Goal: Task Accomplishment & Management: Use online tool/utility

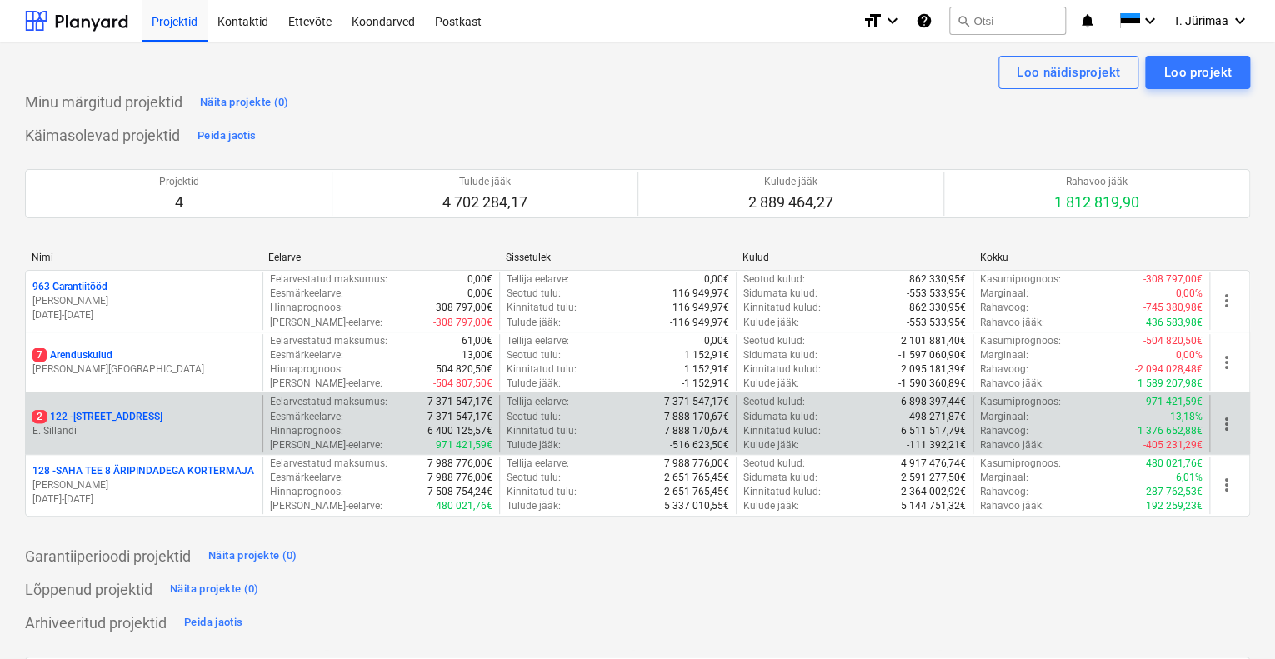
click at [147, 426] on p "E. Sillandi" at bounding box center [143, 431] width 223 height 14
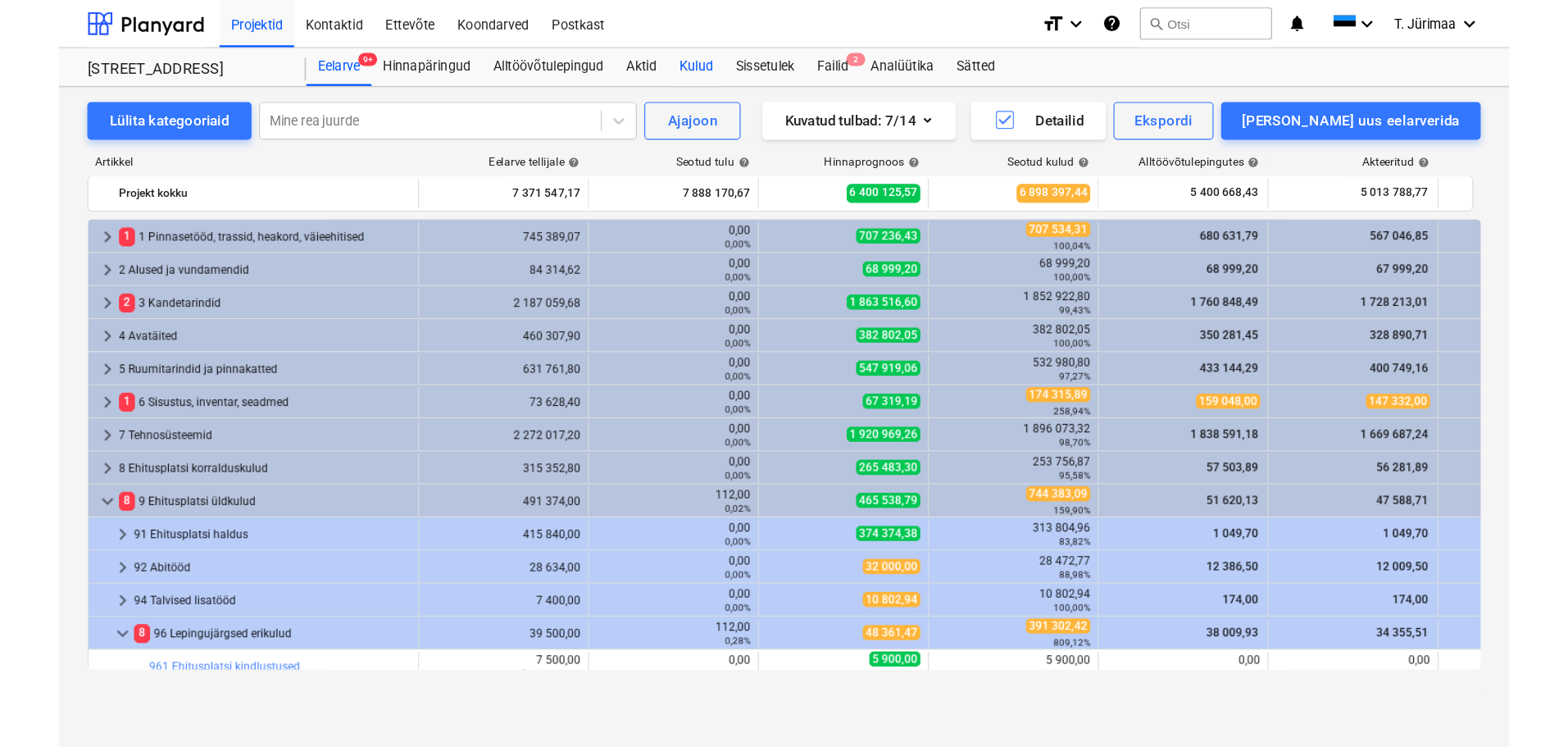
scroll to position [343, 0]
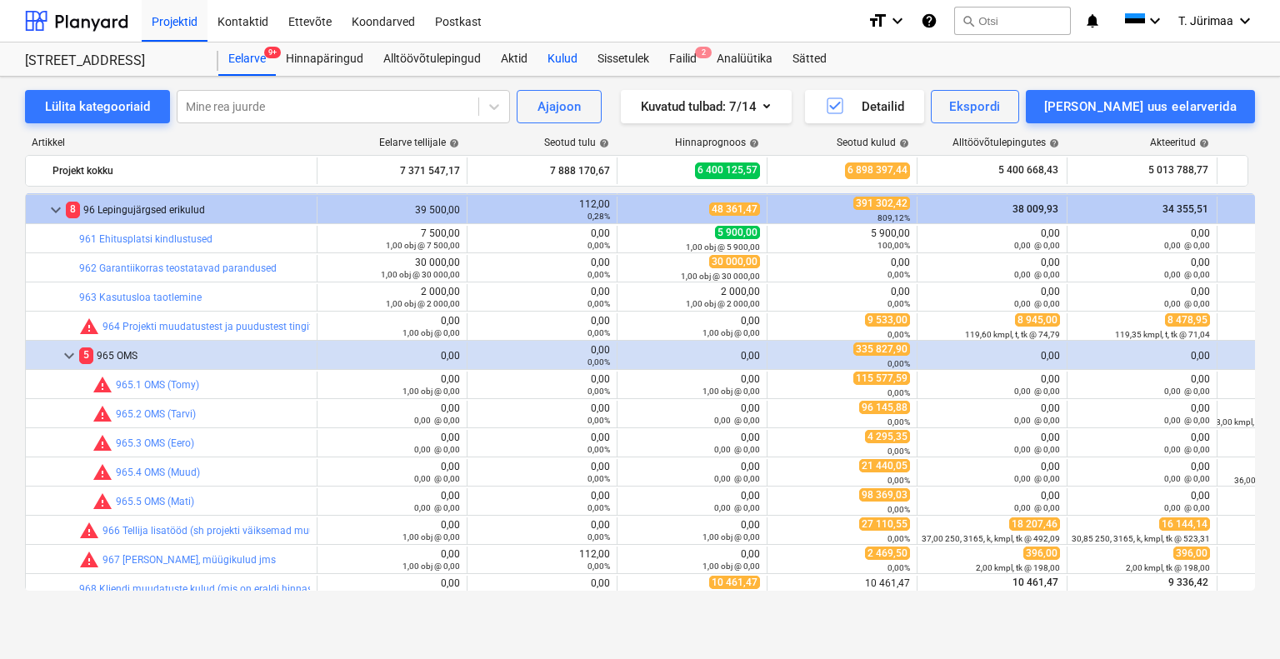
click at [562, 62] on div "Kulud" at bounding box center [562, 58] width 50 height 33
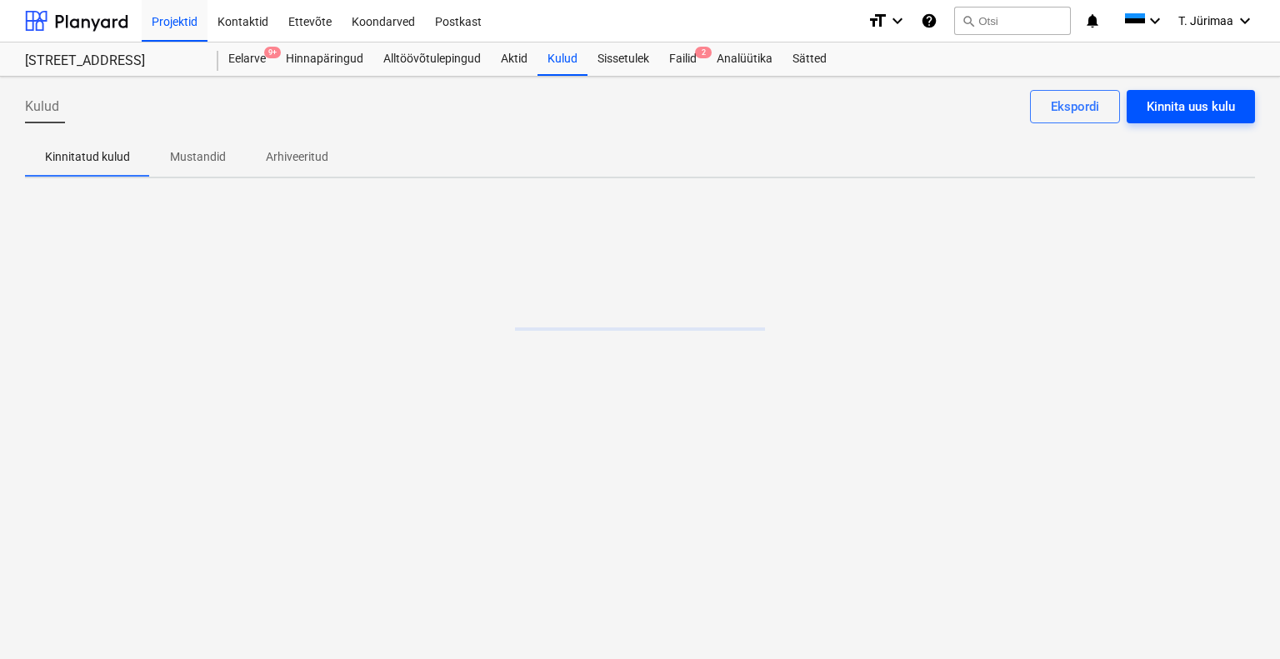
click at [1151, 113] on div "Kinnita uus kulu" at bounding box center [1190, 107] width 88 height 22
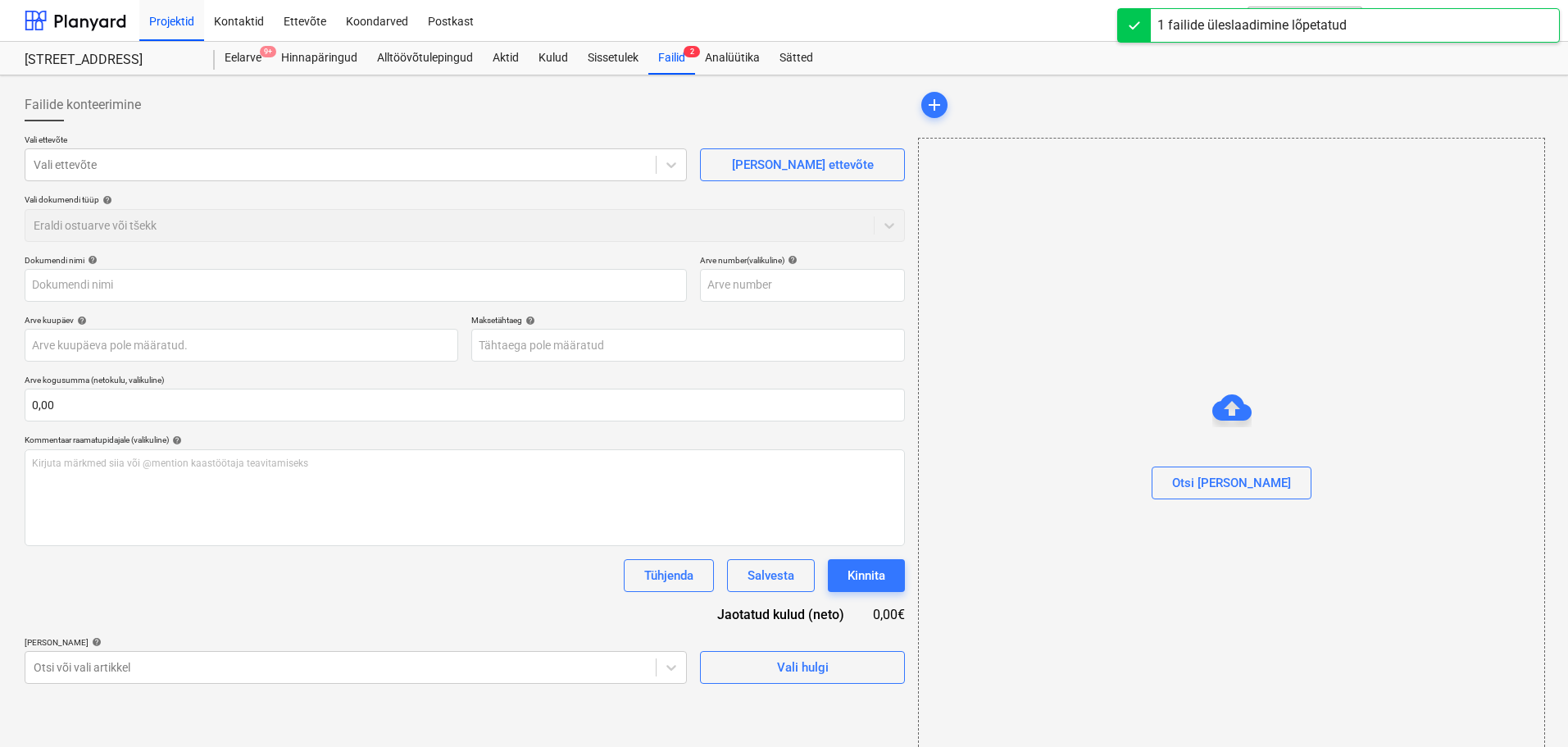
type input "ARVE_NR_12996_25092025.PDF"
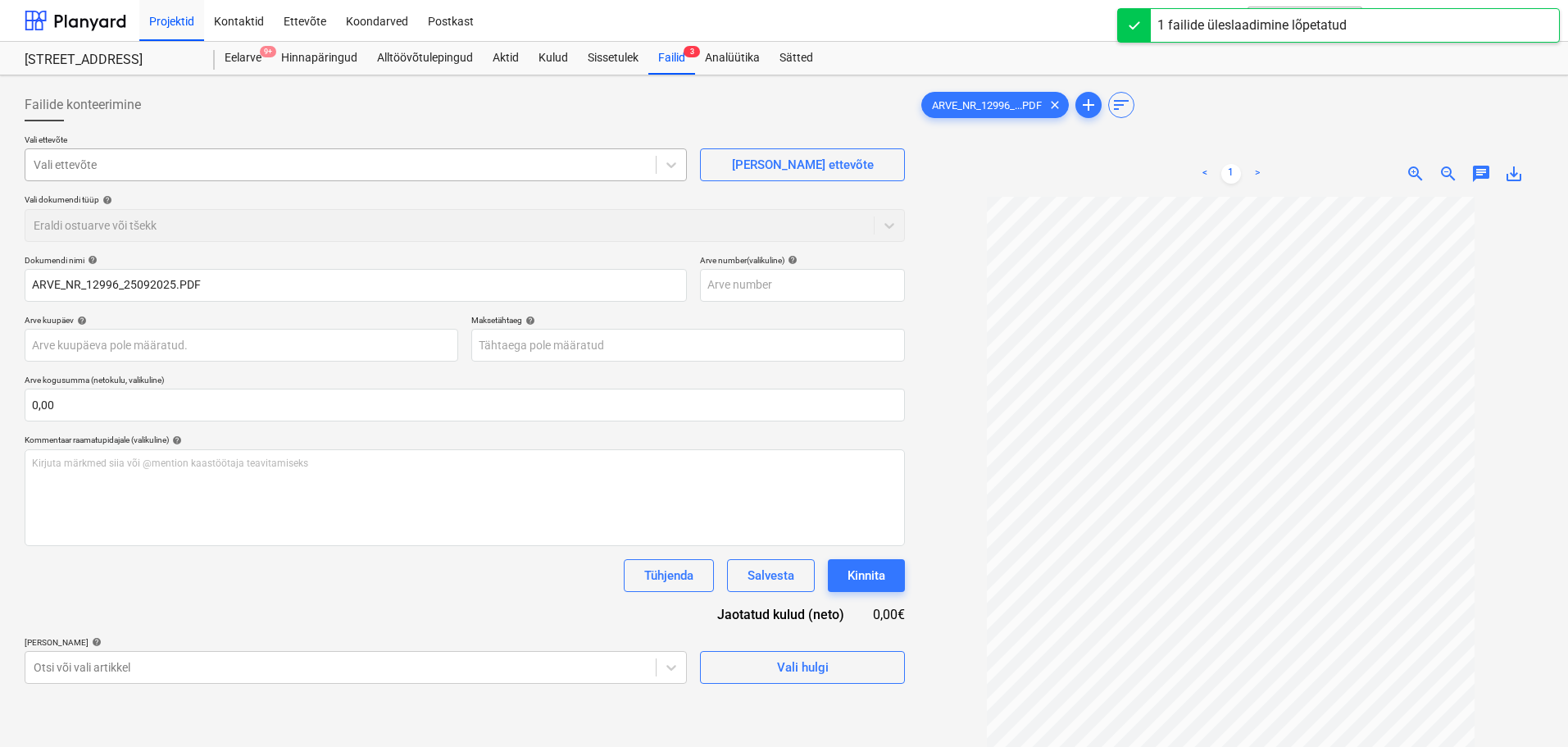
click at [581, 172] on div at bounding box center [340, 164] width 614 height 17
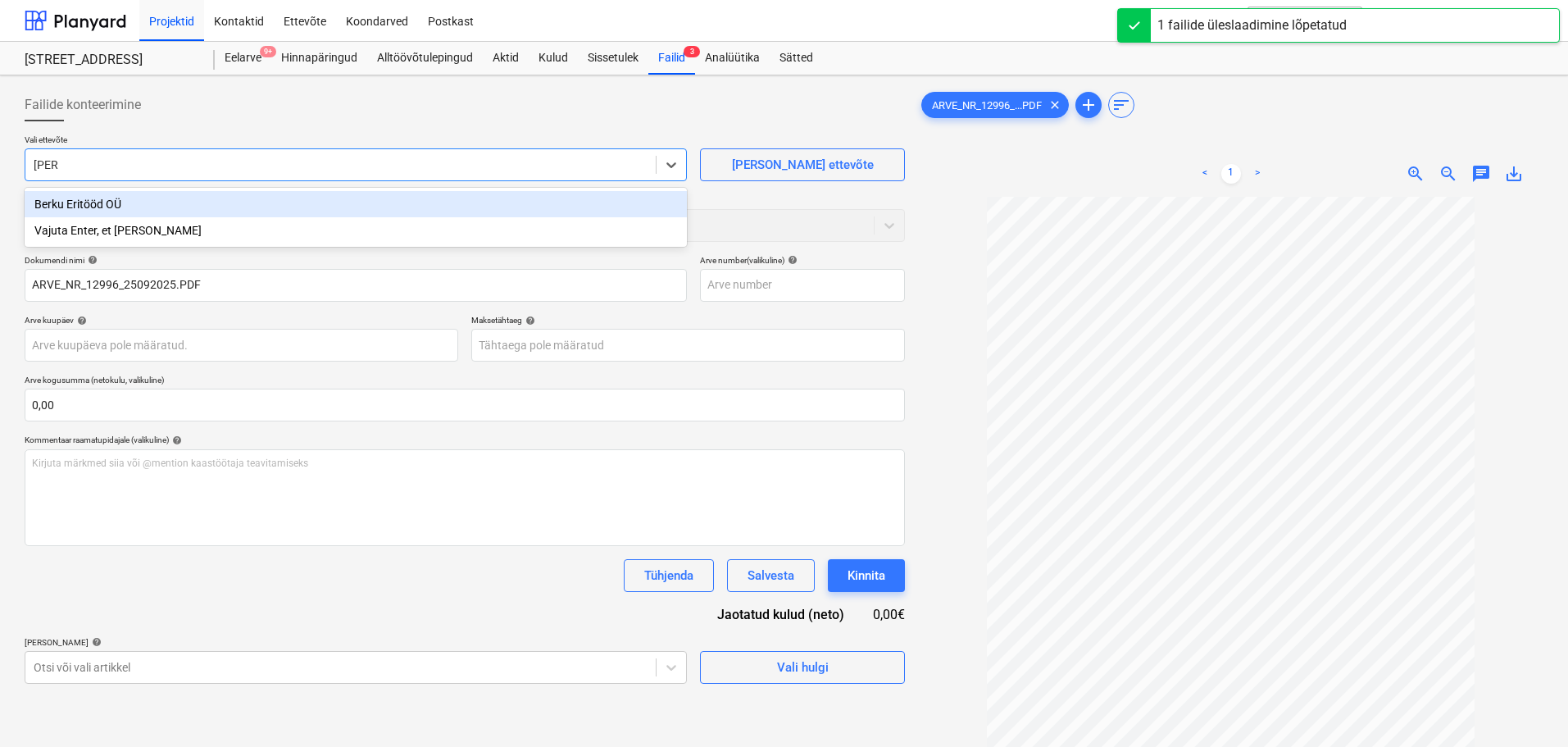
type input "berku"
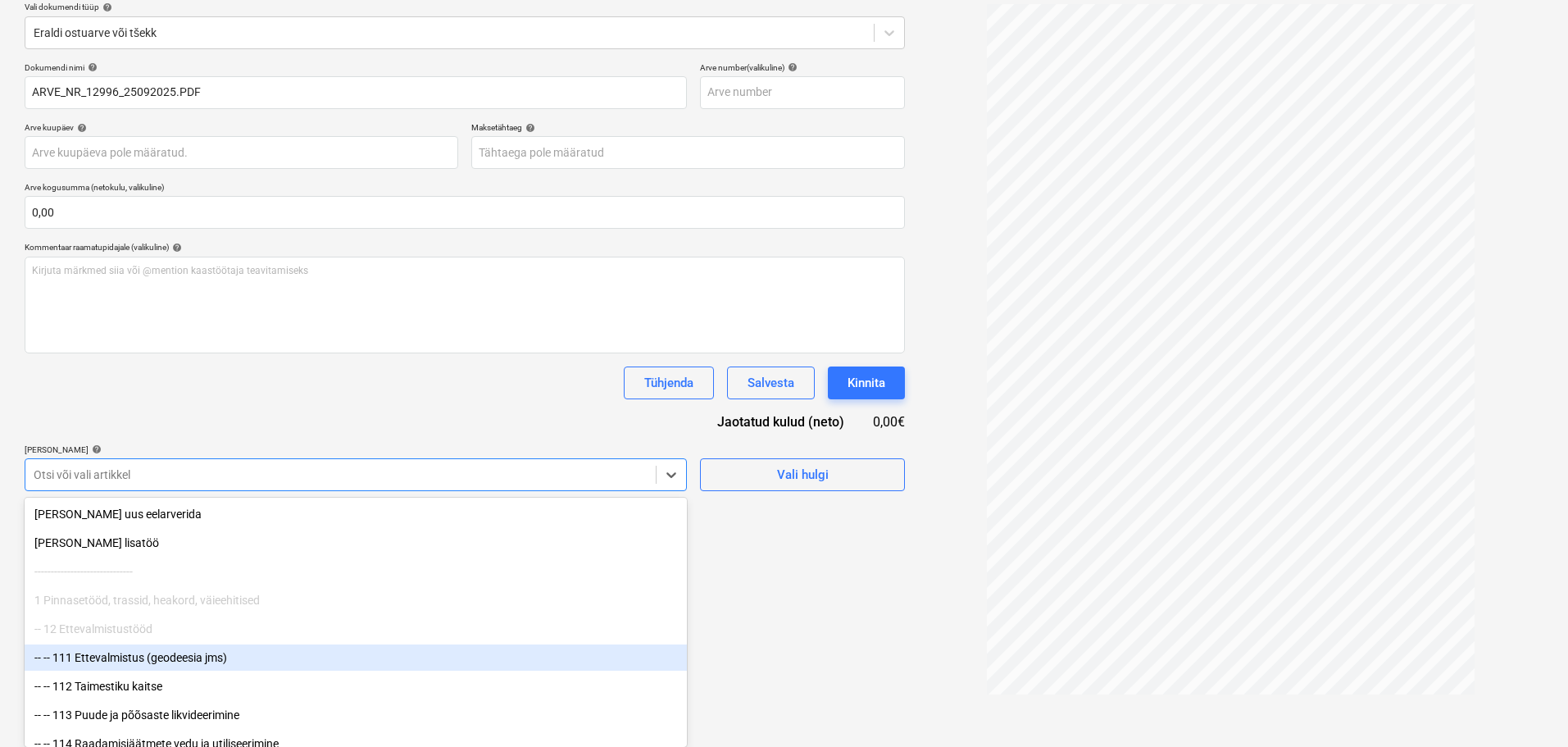
click at [262, 554] on body "Projektid Kontaktid Ettevõte Koondarved Postkast format_size keyboard_arrow_dow…" at bounding box center [784, 180] width 1568 height 747
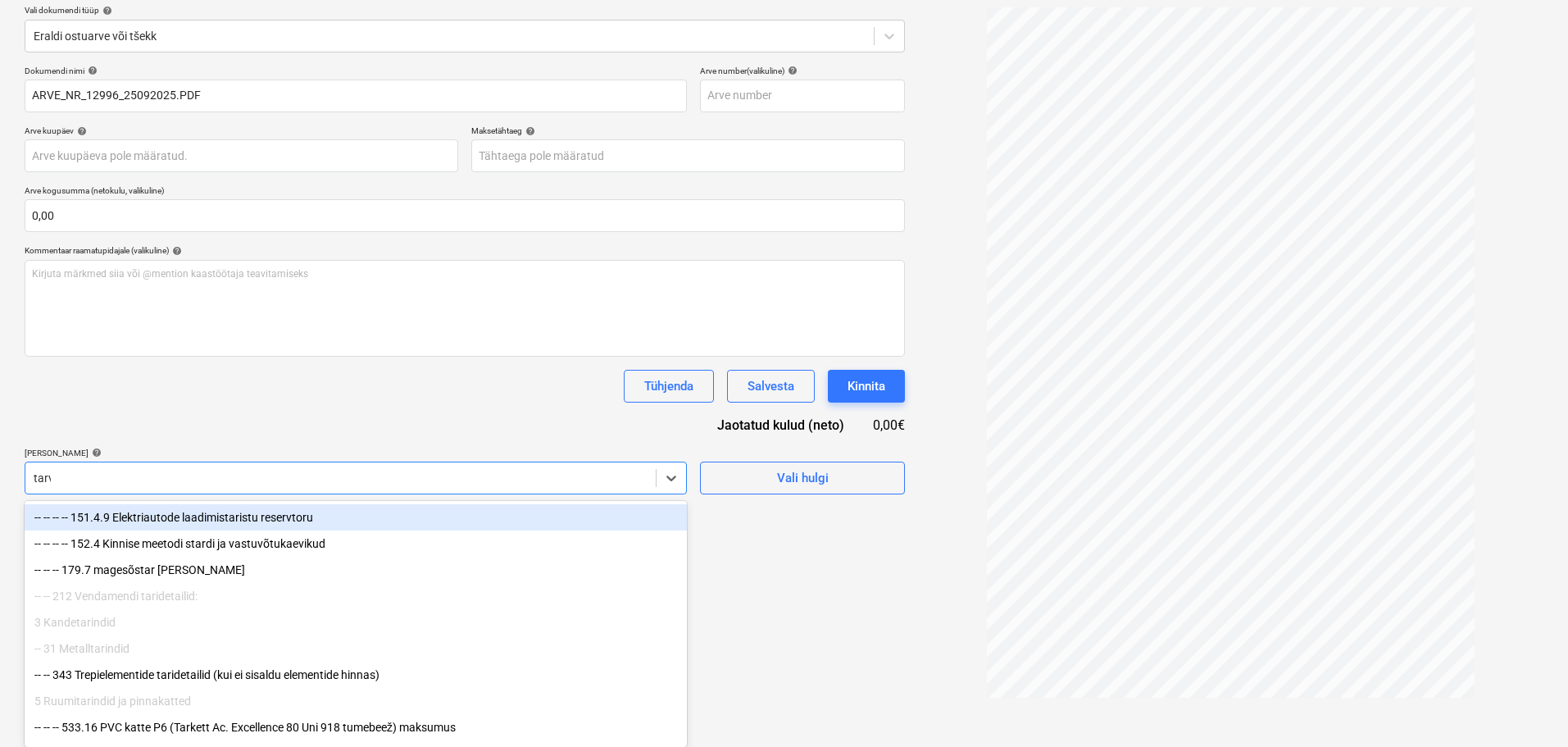
scroll to position [164, 0]
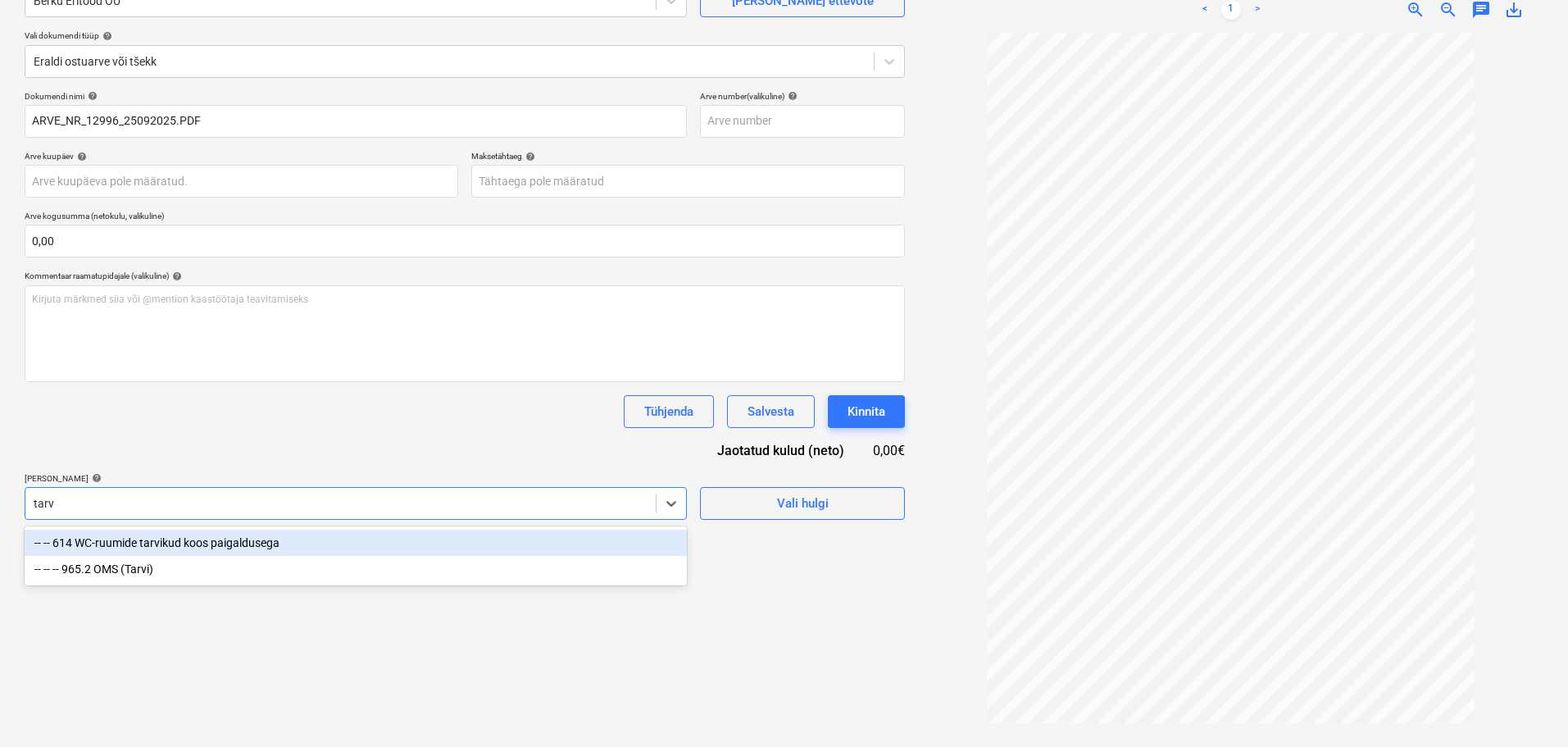
type input "tarv"
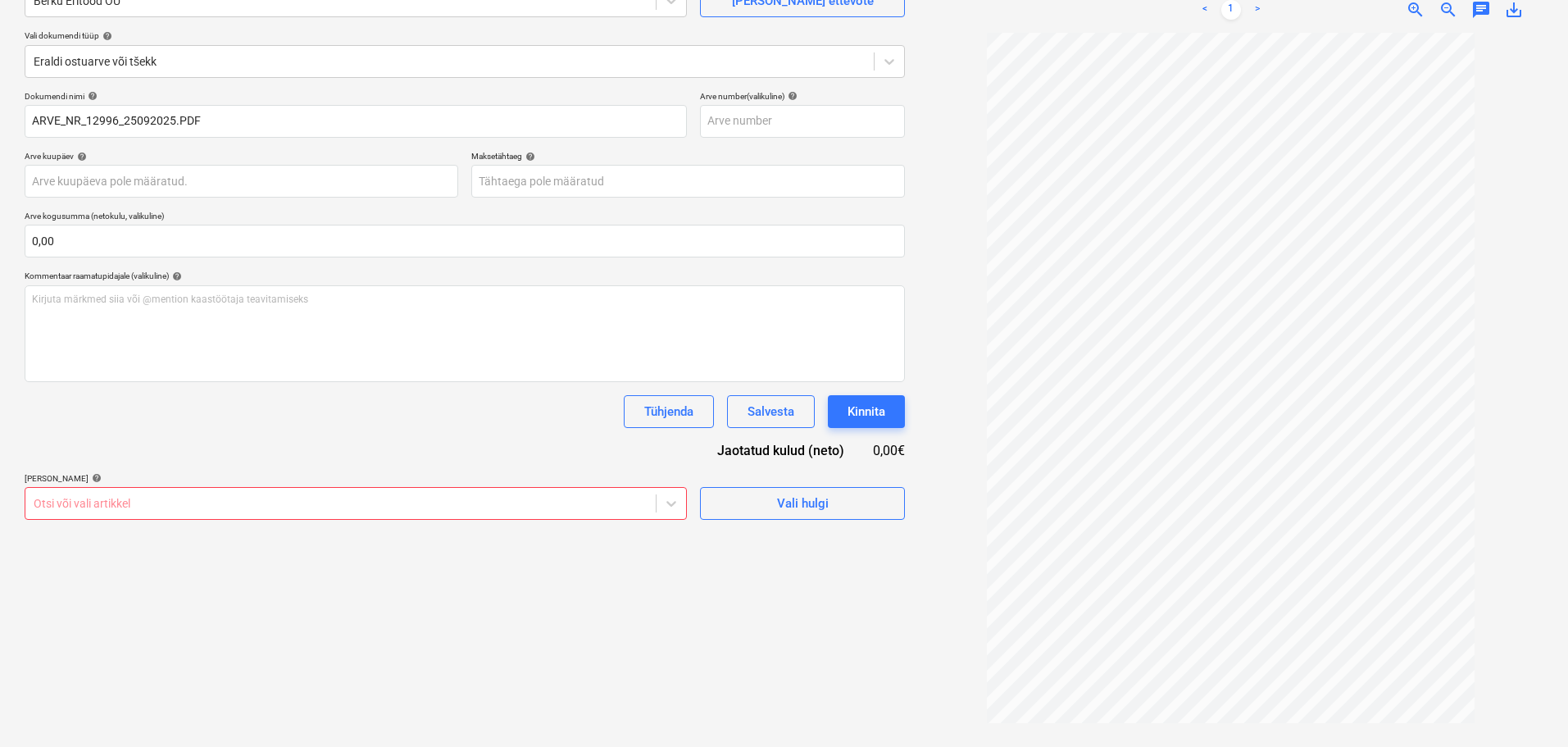
click at [199, 588] on div "Failide konteerimine Vali ettevõte Berku Eritööd OÜ Lisa uus ettevõte Vali doku…" at bounding box center [464, 330] width 893 height 823
click at [234, 508] on body "Projektid Kontaktid Ettevõte Koondarved Postkast format_size keyboard_arrow_dow…" at bounding box center [784, 209] width 1568 height 747
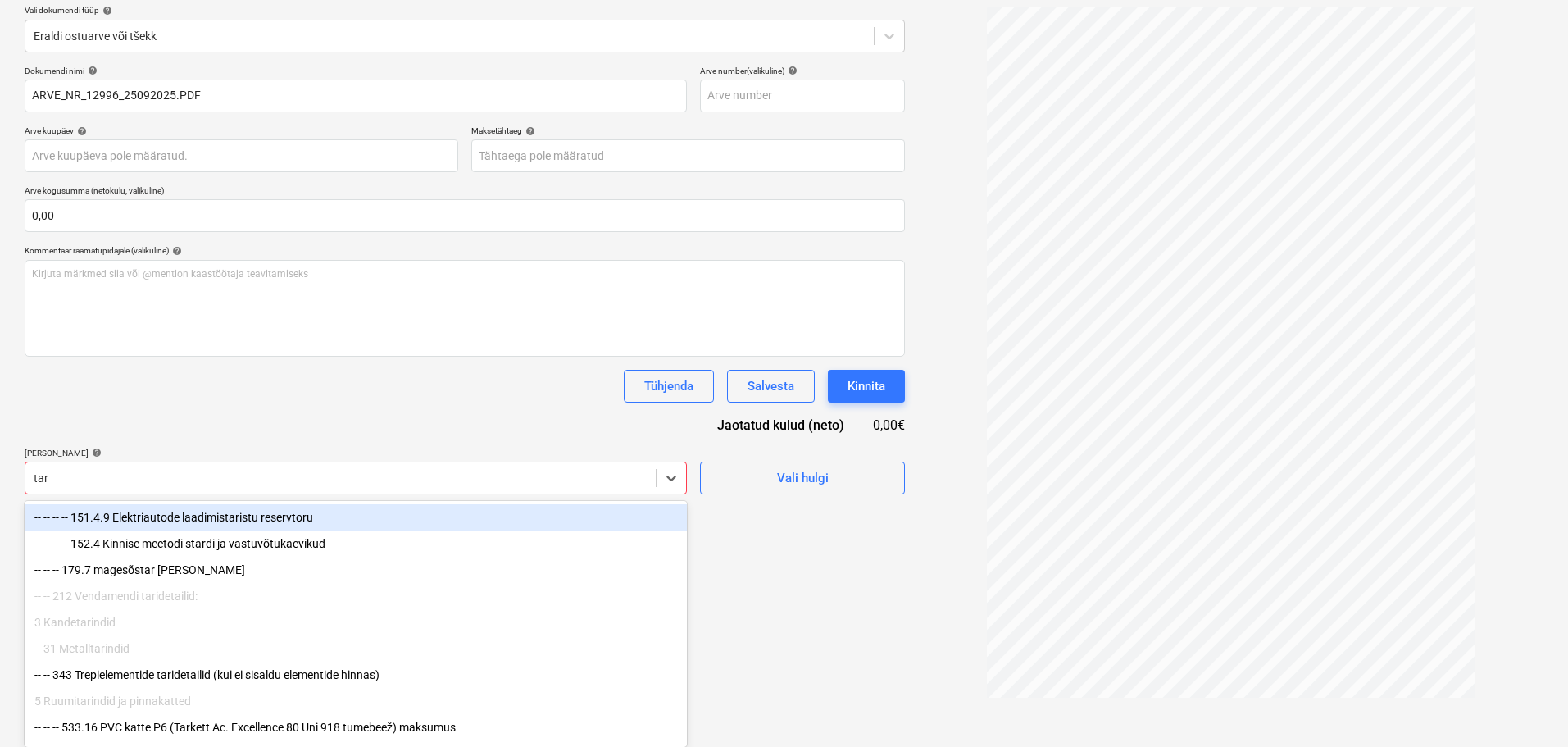
type input "tarv"
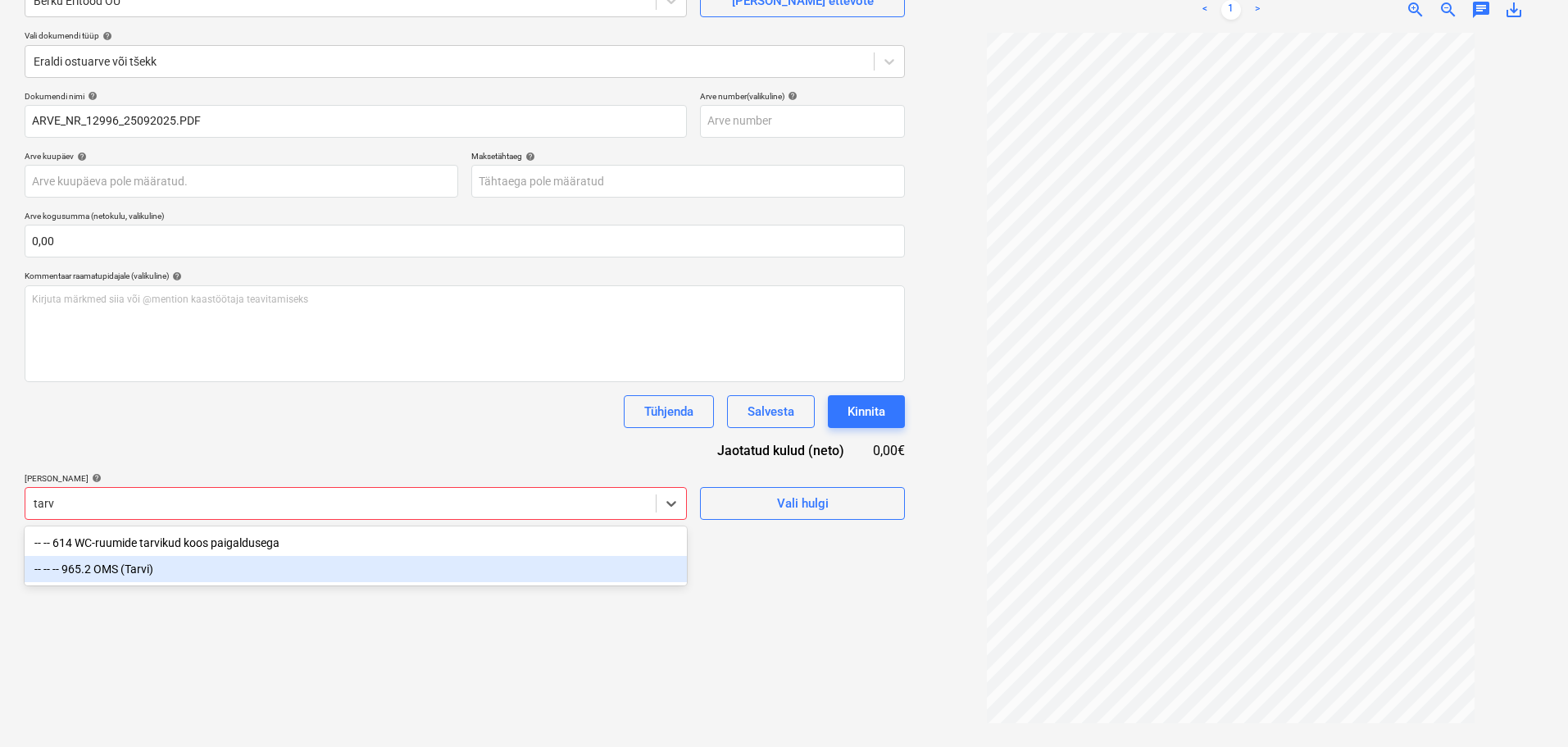
click at [177, 569] on div "-- -- -- 965.2 OMS (Tarvi)" at bounding box center [355, 569] width 662 height 27
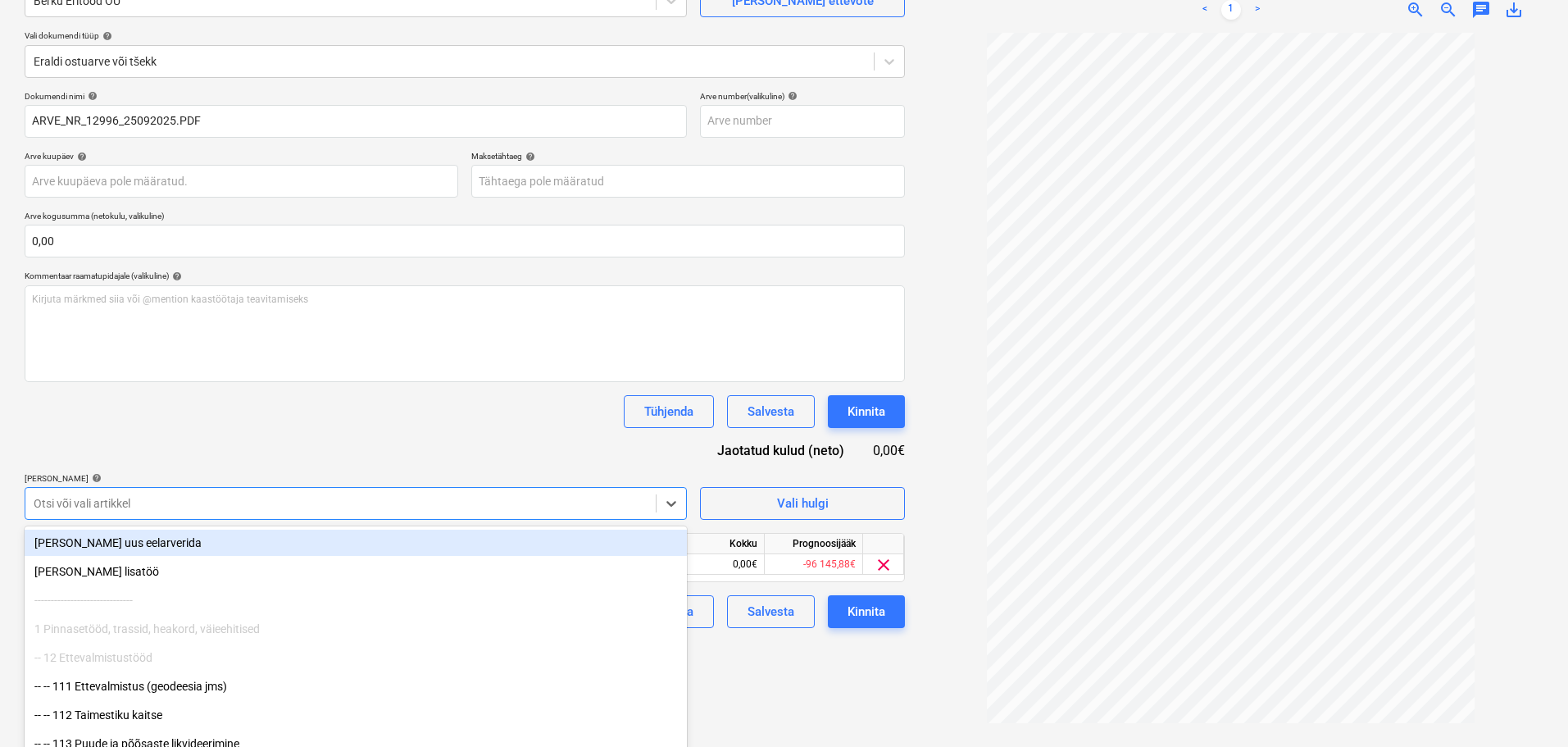
click at [258, 440] on div "Dokumendi nimi help ARVE_NR_12996_25092025.PDF Arve number (valikuline) help Ar…" at bounding box center [464, 359] width 880 height 537
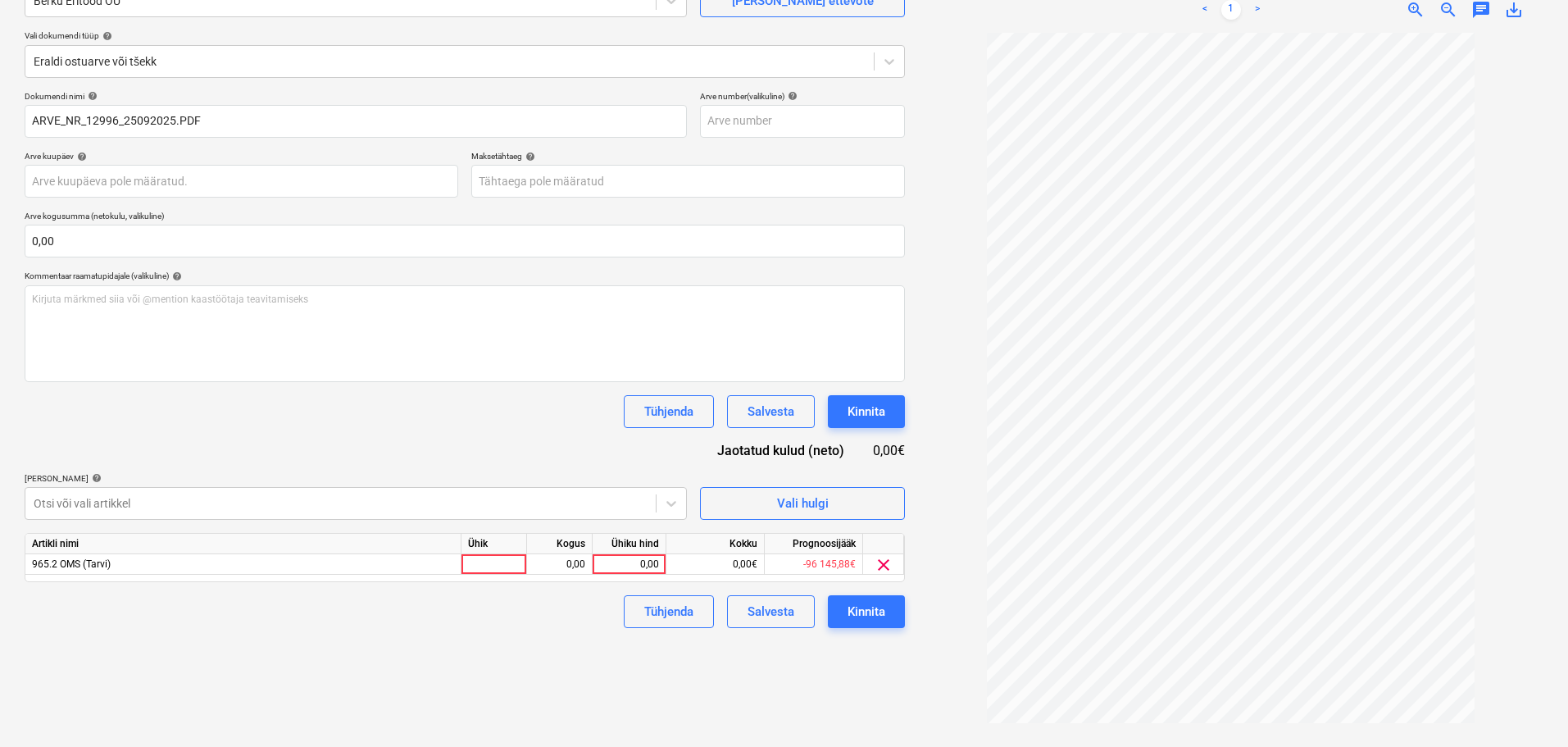
click at [470, 553] on div "Ühik" at bounding box center [494, 543] width 66 height 21
click at [472, 563] on div at bounding box center [494, 564] width 66 height 21
type input "kompl"
type input "20,8"
click at [499, 647] on div "Failide konteerimine Vali ettevõte Berku Eritööd OÜ Lisa uus ettevõte Vali doku…" at bounding box center [464, 330] width 893 height 823
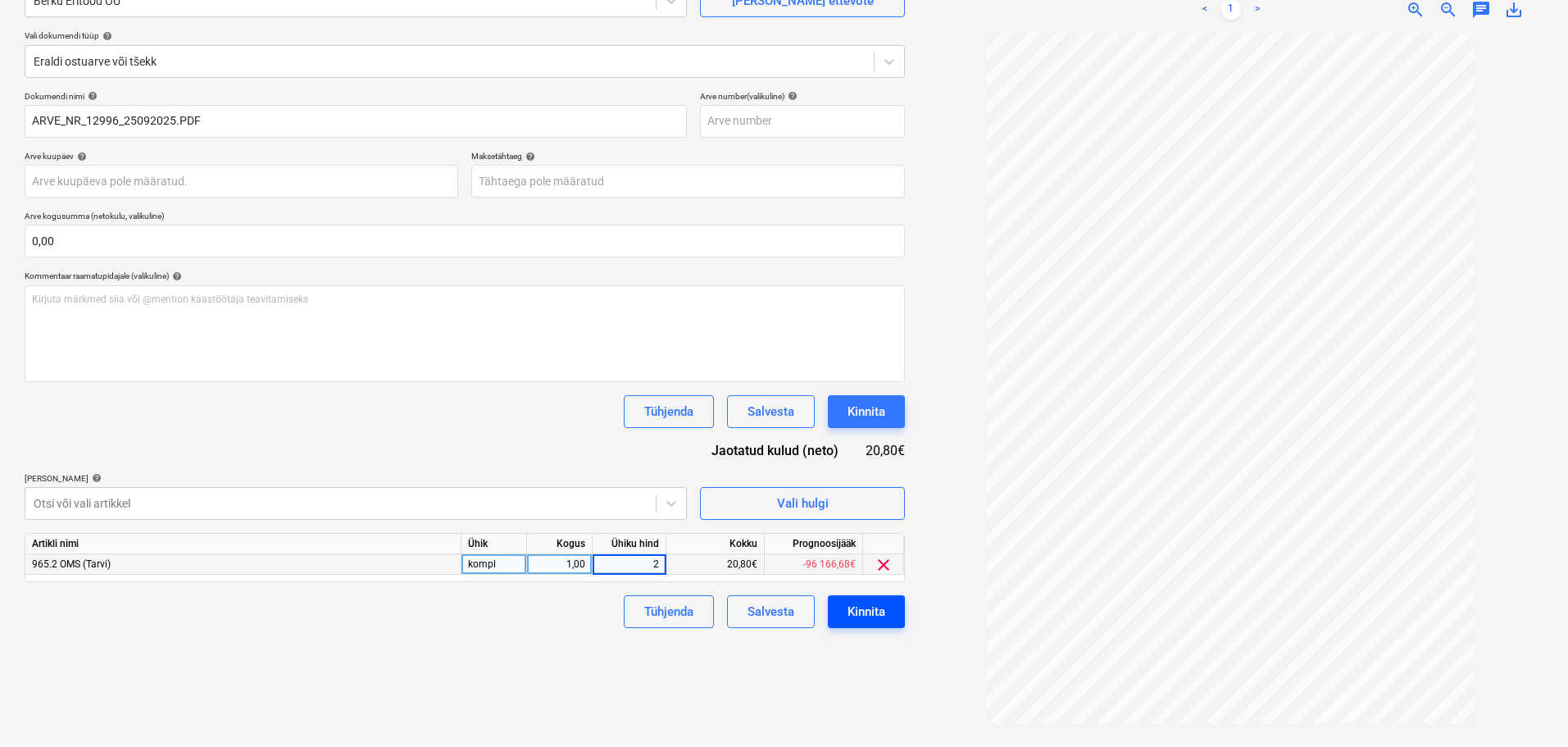
type input "20"
click at [552, 632] on div "Failide konteerimine Vali ettevõte Berku Eritööd OÜ Lisa uus ettevõte Vali doku…" at bounding box center [464, 330] width 893 height 823
click at [859, 615] on div "Kinnita" at bounding box center [866, 612] width 37 height 22
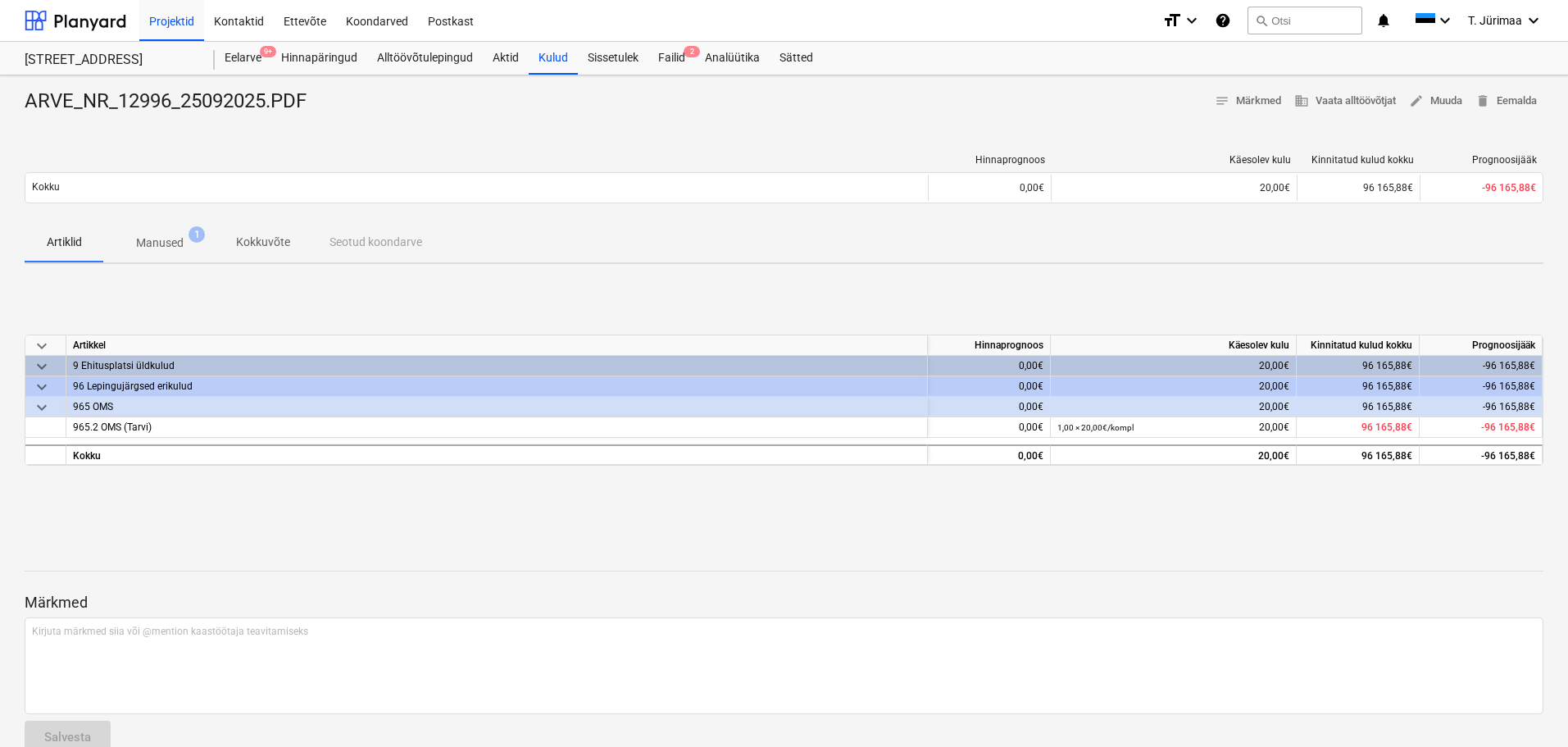
click at [218, 101] on div "ARVE_NR_12996_25092025.PDF" at bounding box center [172, 101] width 295 height 27
copy div "ARVE_NR_12996_25092025"
